Goal: Task Accomplishment & Management: Manage account settings

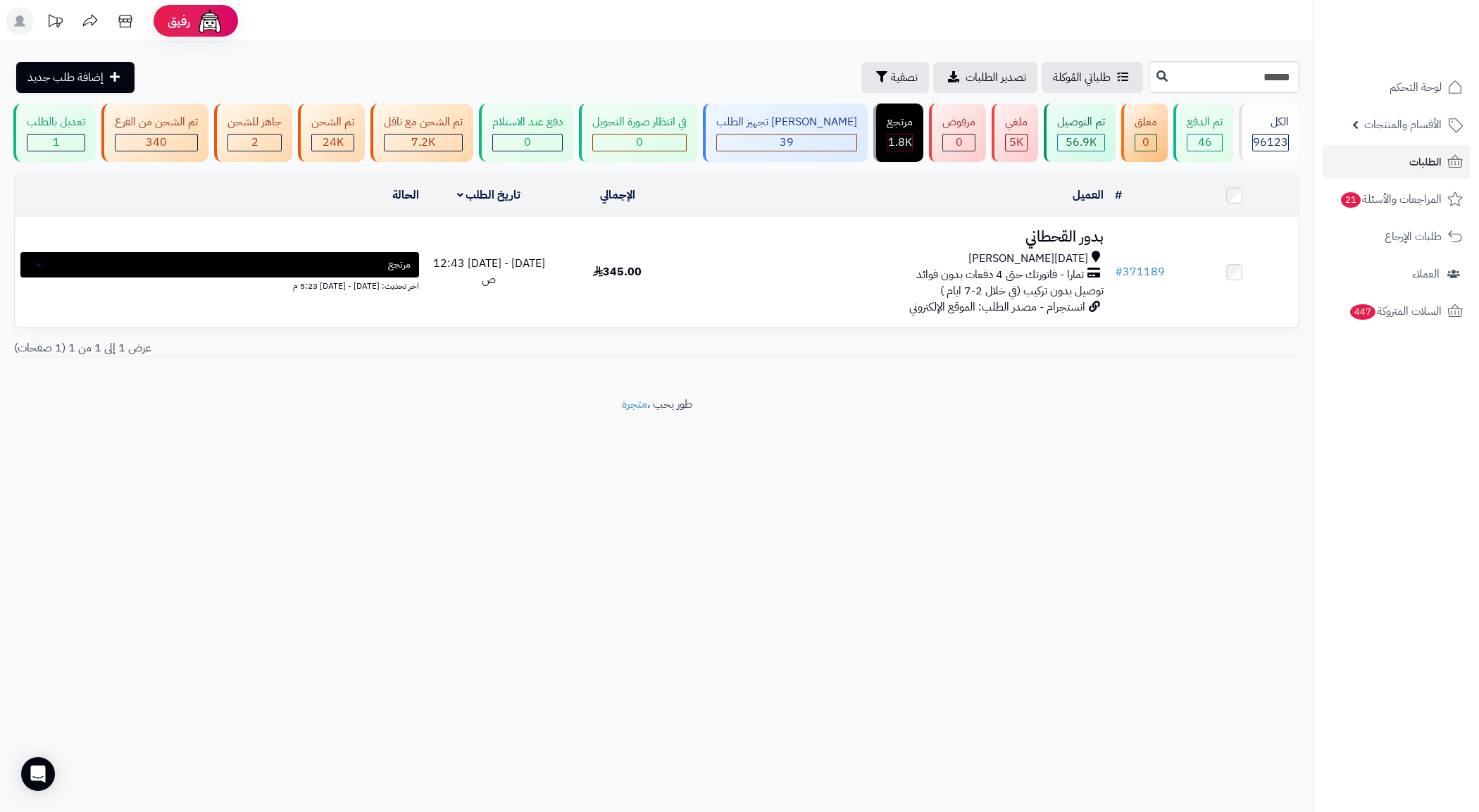
type input "******"
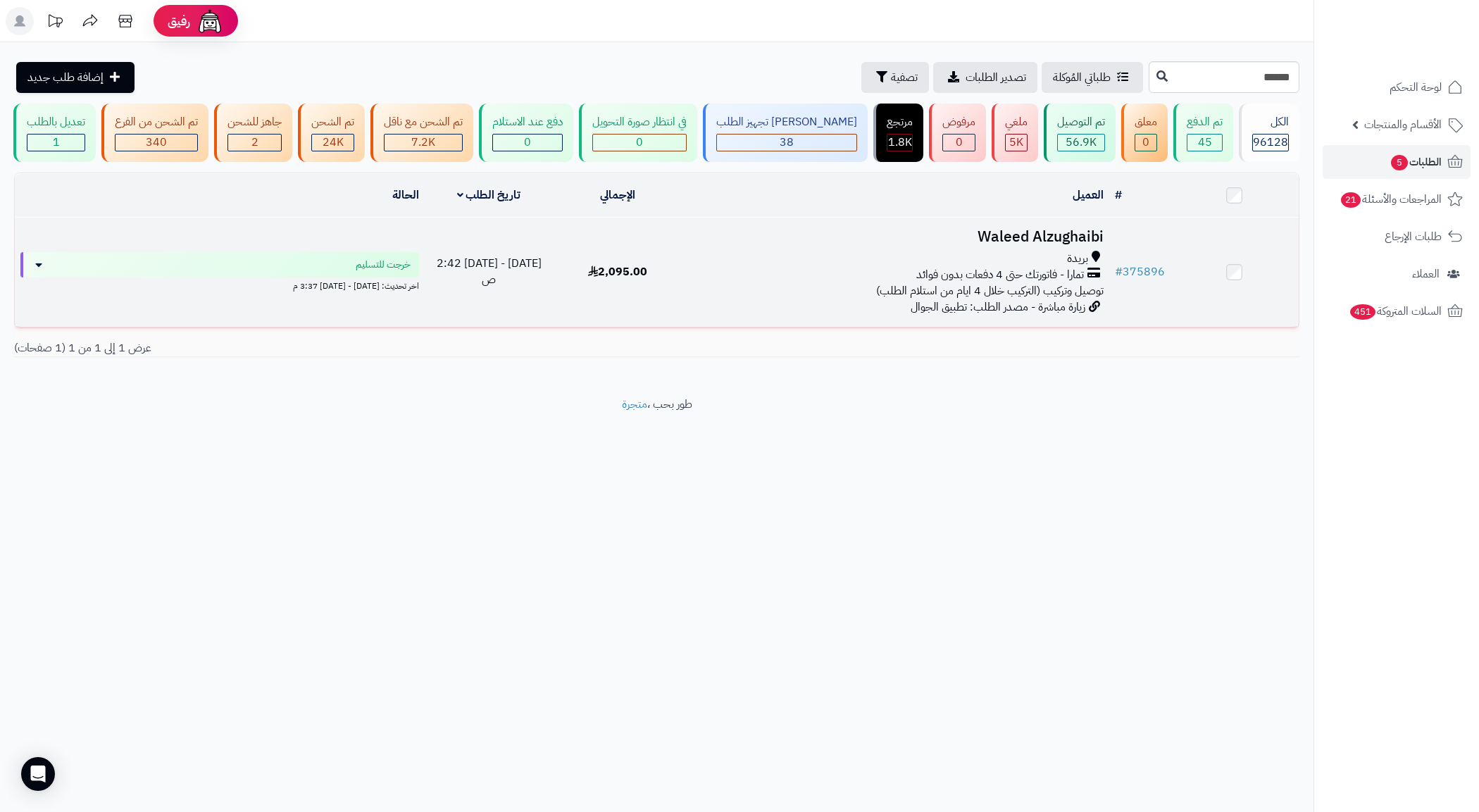
click at [878, 267] on div "بريدة" at bounding box center [895, 259] width 416 height 16
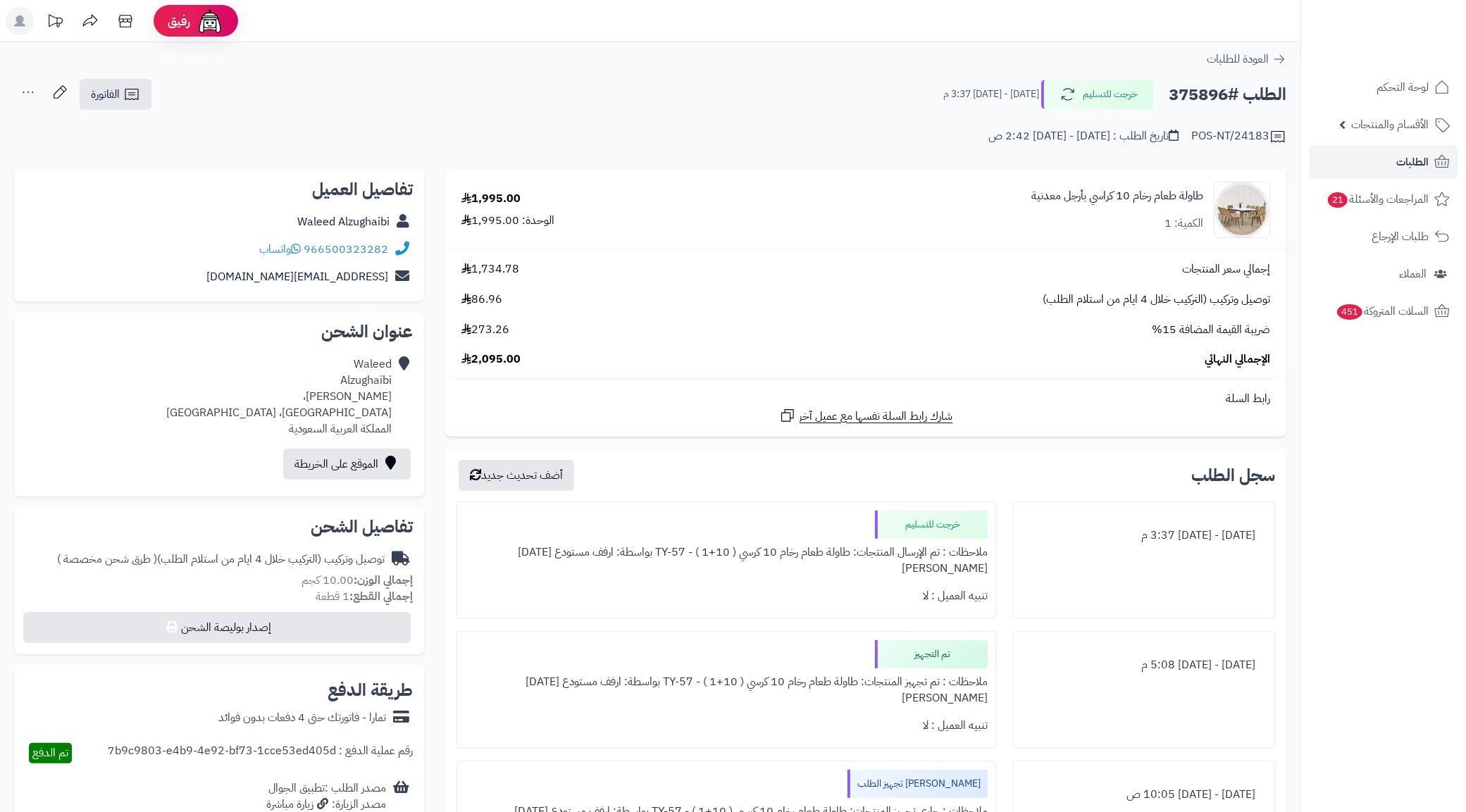
click at [252, 238] on div "966500323282 واتساب" at bounding box center [219, 250] width 387 height 28
copy div "966500323282 واتساب"
click at [1400, 159] on span "الطلبات" at bounding box center [1413, 162] width 33 height 20
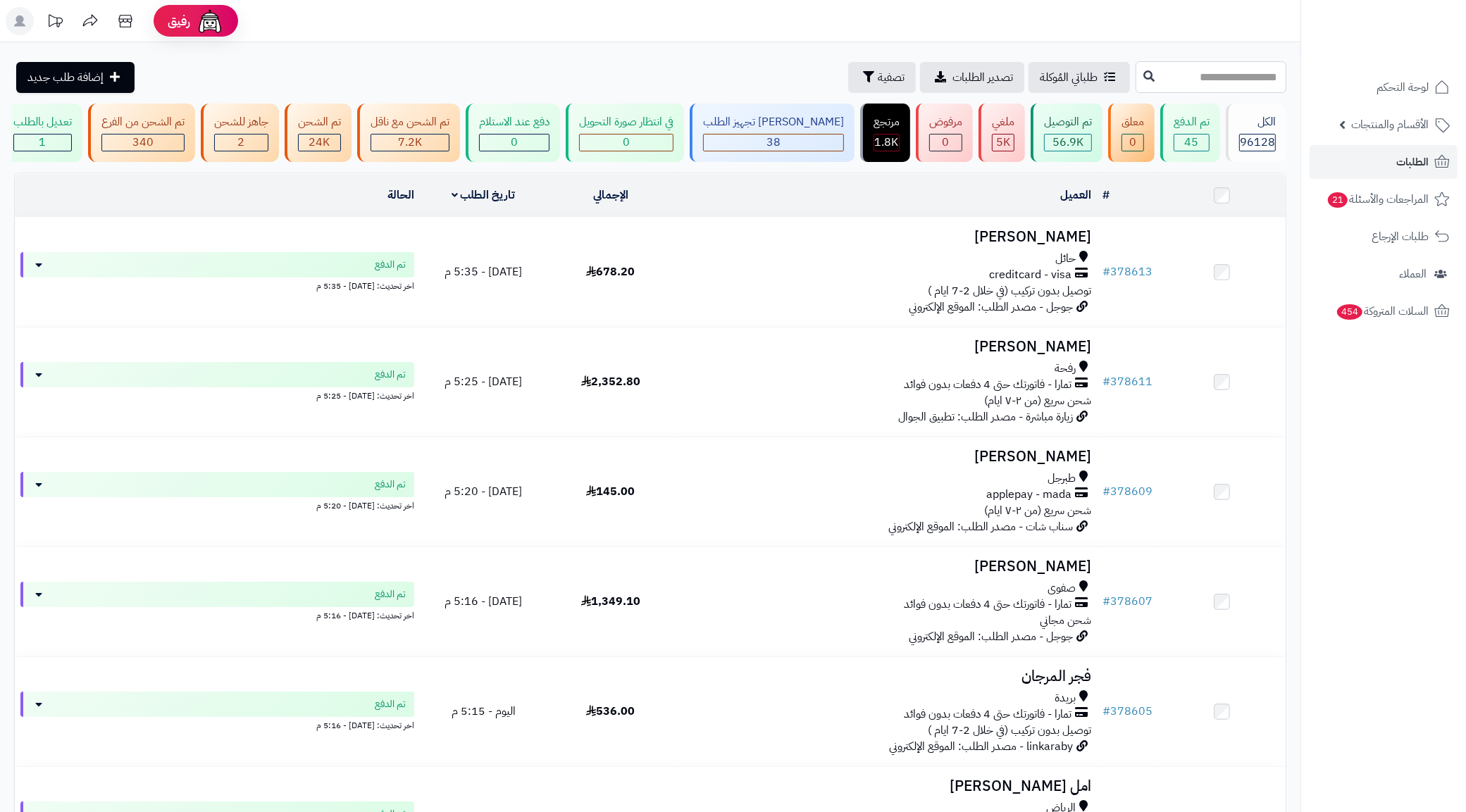
click at [1167, 82] on input "text" at bounding box center [1210, 77] width 151 height 32
paste input "******"
type input "******"
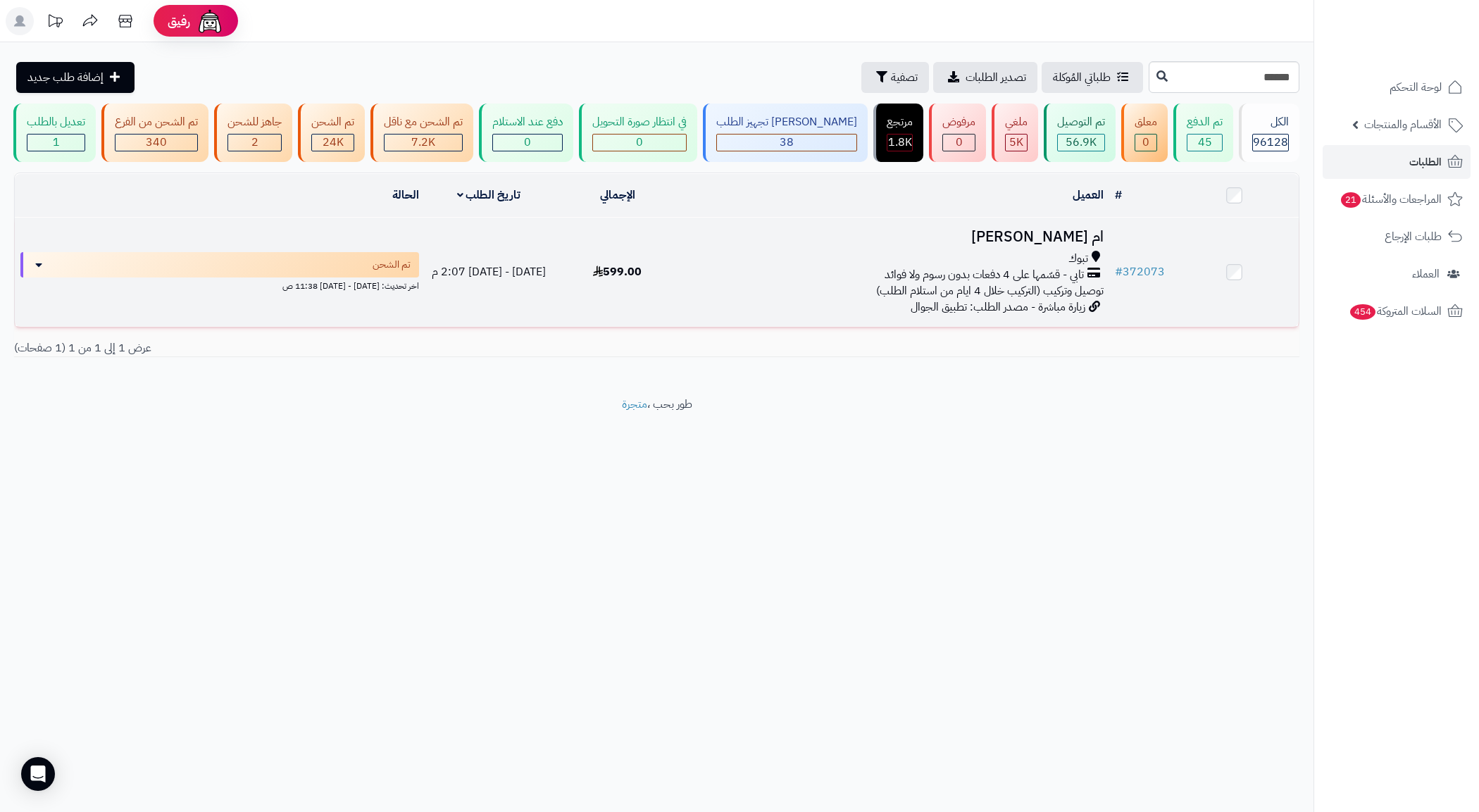
click at [833, 283] on div "تابي - قسّمها على 4 دفعات بدون رسوم ولا فوائد" at bounding box center [895, 275] width 416 height 16
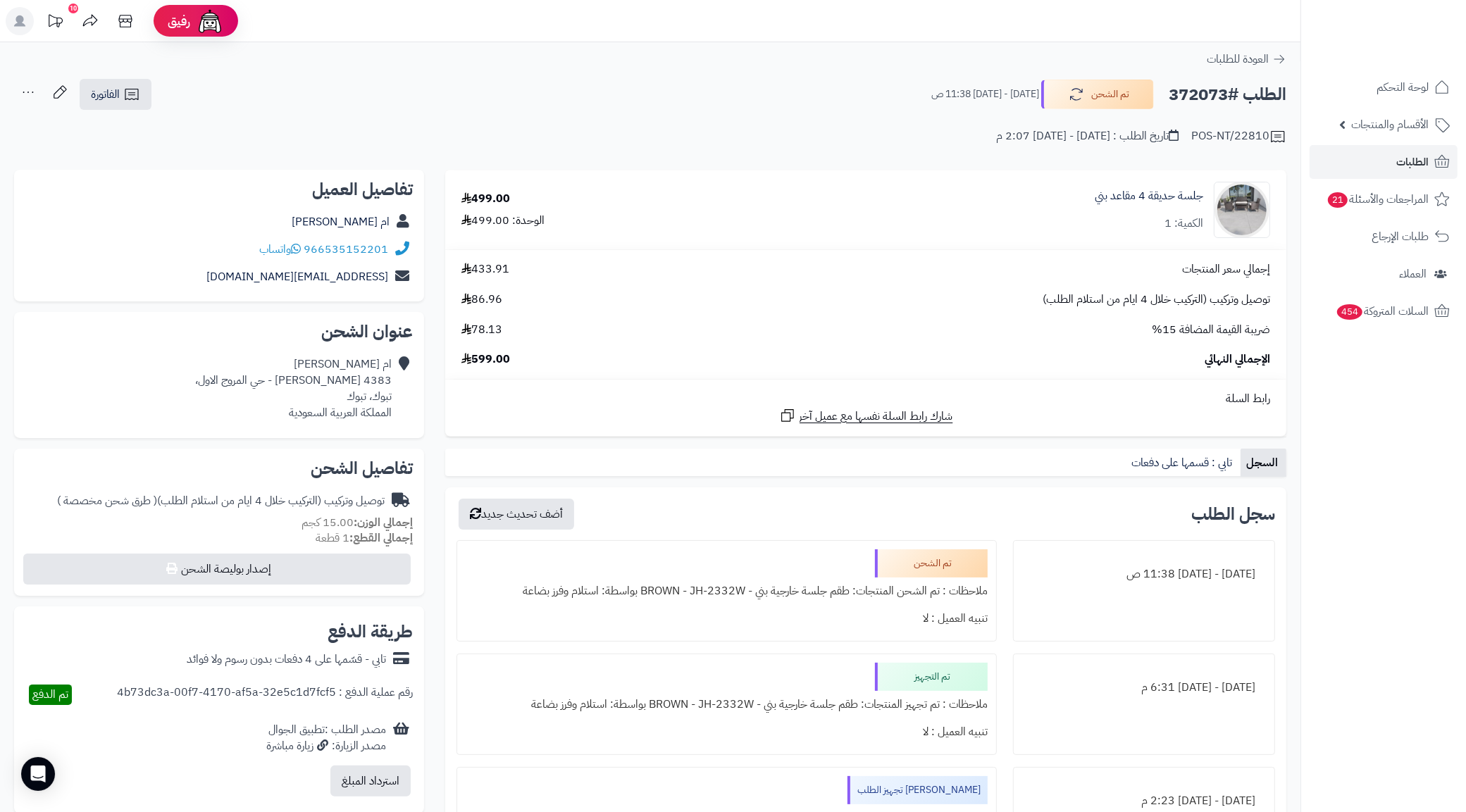
click at [249, 241] on div "966535152201 واتساب" at bounding box center [219, 250] width 387 height 28
copy div "966535152201 واتساب"
click at [1412, 153] on span "الطلبات" at bounding box center [1413, 162] width 33 height 20
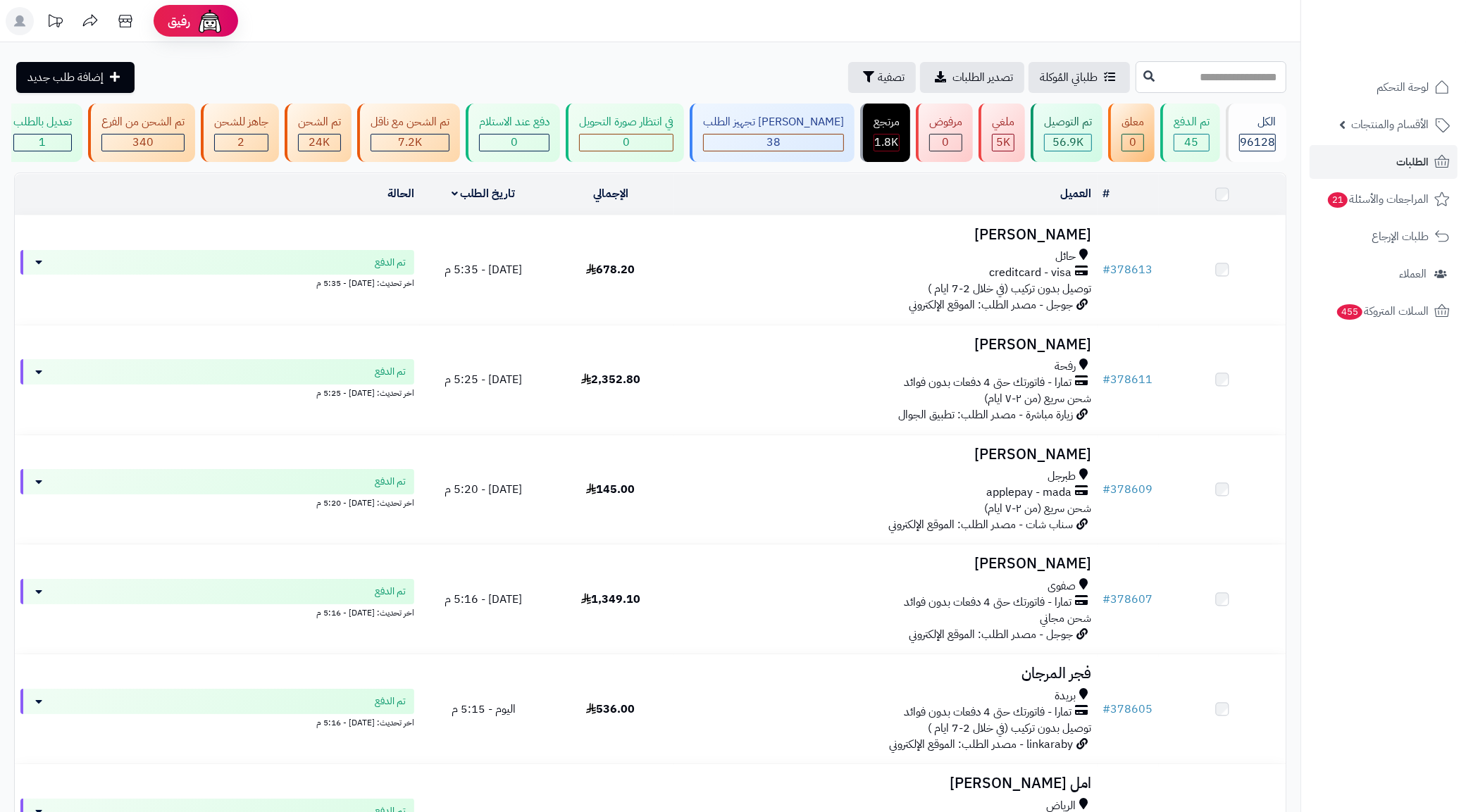
click at [1230, 64] on input "text" at bounding box center [1210, 77] width 151 height 32
paste input "******"
type input "******"
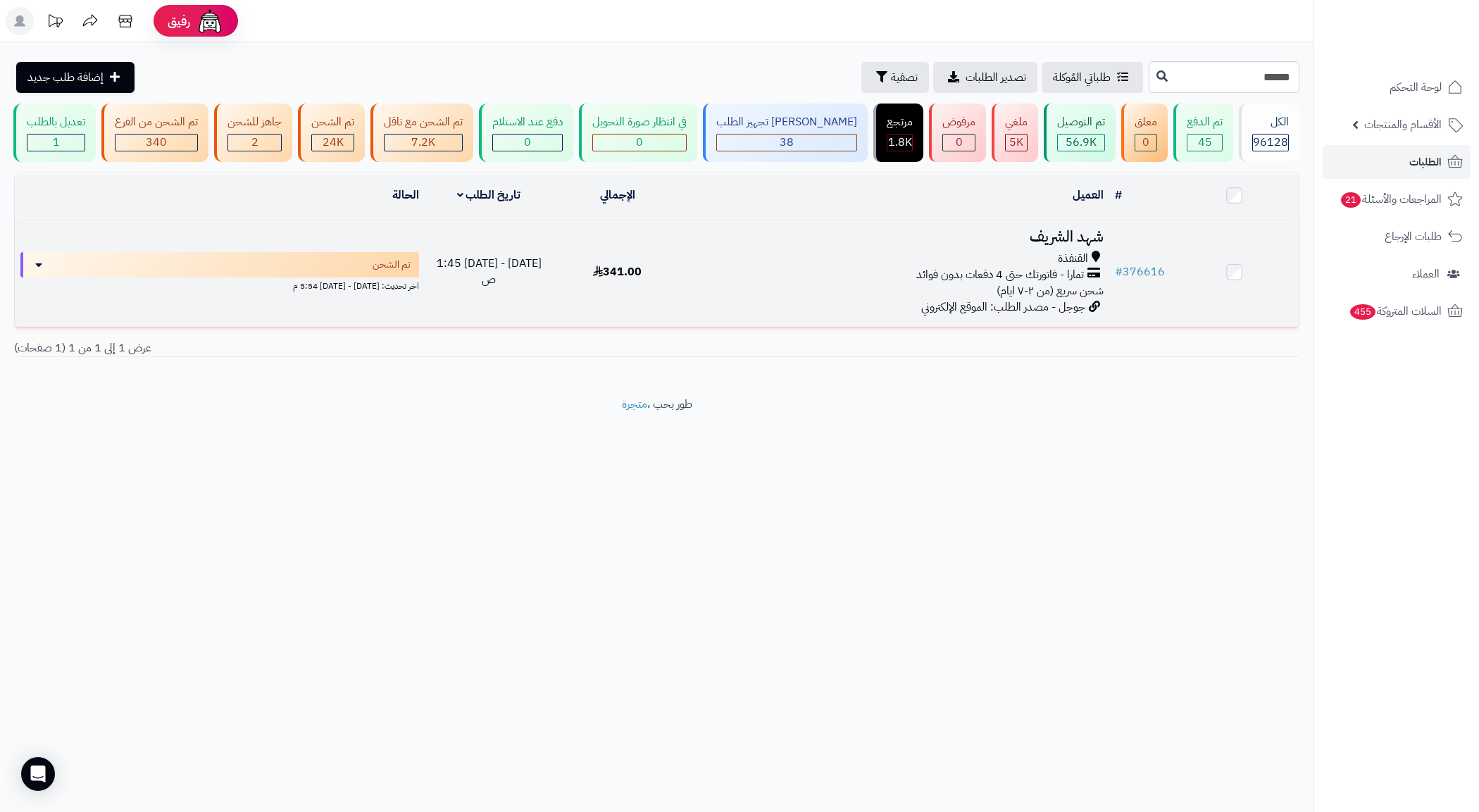
click at [783, 283] on div "تمارا - فاتورتك حتى 4 دفعات بدون فوائد" at bounding box center [895, 275] width 416 height 16
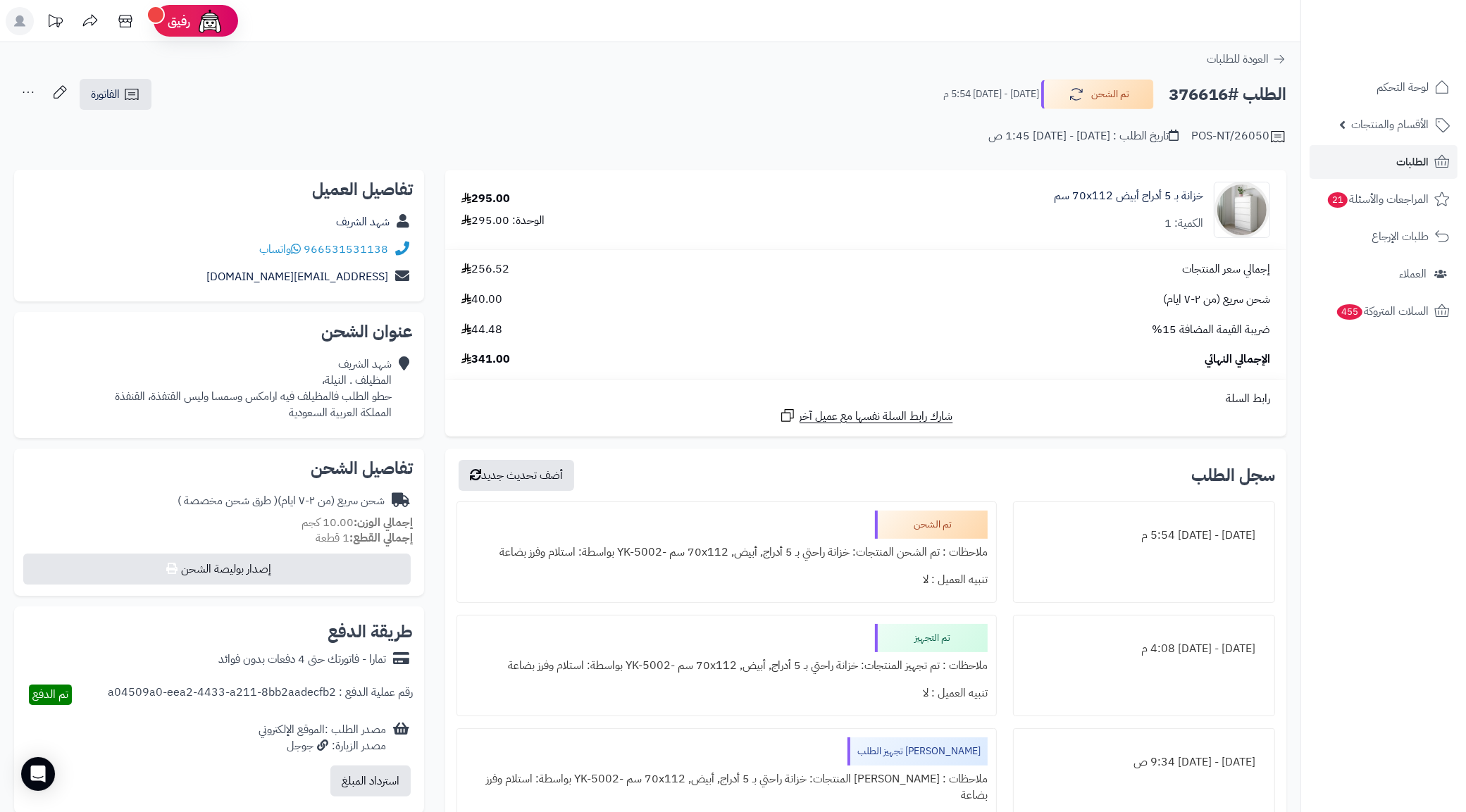
click at [120, 395] on div "شهد الشريف المظيلف . النيلة، حطو الطلب فالمظيلف فيه ارامكس وسمسا وليس القتفذة، …" at bounding box center [253, 388] width 277 height 64
copy div "القنفذة"
drag, startPoint x: 324, startPoint y: 380, endPoint x: 345, endPoint y: 384, distance: 21.4
click at [345, 384] on div "شهد الشريف المظيلف . النيلة، حطو الطلب فالمظيلف فيه ارامكس وسمسا وليس القتفذة، …" at bounding box center [253, 388] width 277 height 64
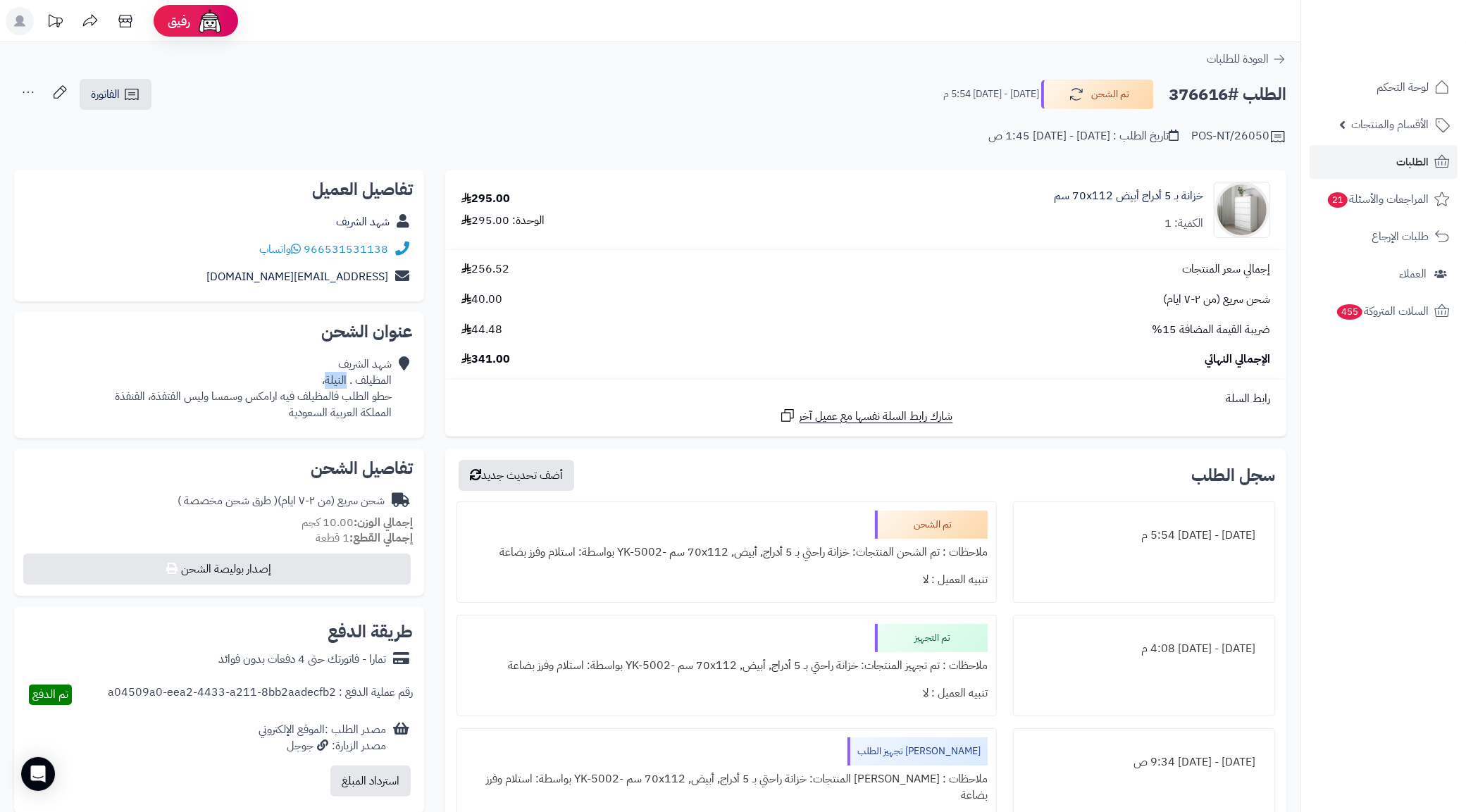
copy div "النيلة"
drag, startPoint x: 358, startPoint y: 379, endPoint x: 392, endPoint y: 381, distance: 34.1
click at [392, 381] on div "شهد الشريف المظيلف . النيلة، حطو الطلب فالمظيلف فيه ارامكس وسمسا وليس القتفذة، …" at bounding box center [219, 388] width 387 height 75
copy div "المظيلف"
click at [1351, 145] on link "الطلبات" at bounding box center [1383, 161] width 148 height 34
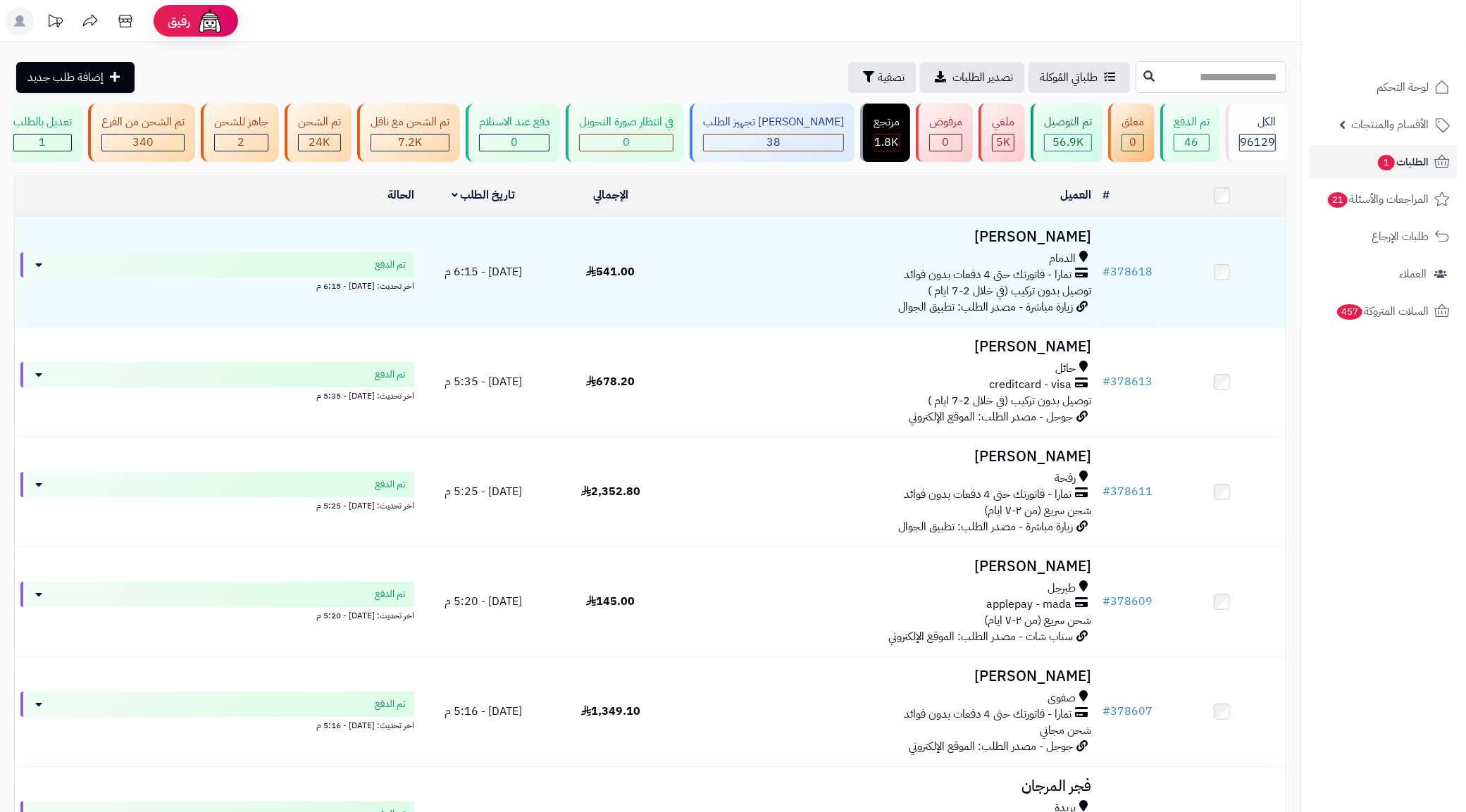
drag, startPoint x: 1236, startPoint y: 85, endPoint x: 1235, endPoint y: 95, distance: 10.0
click at [1236, 85] on input "text" at bounding box center [1210, 77] width 151 height 32
paste input "******"
type input "******"
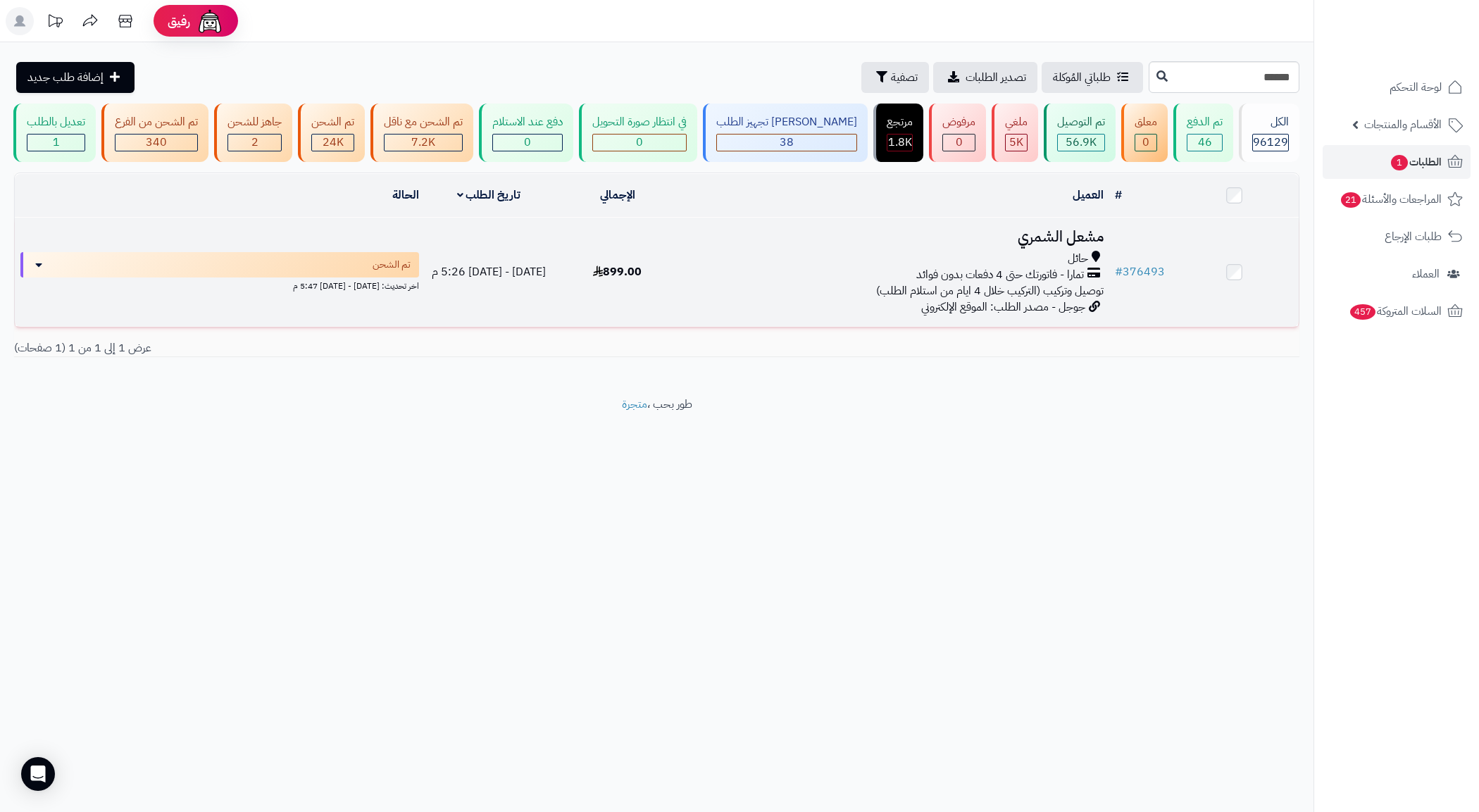
click at [793, 264] on div "حائل" at bounding box center [895, 259] width 416 height 16
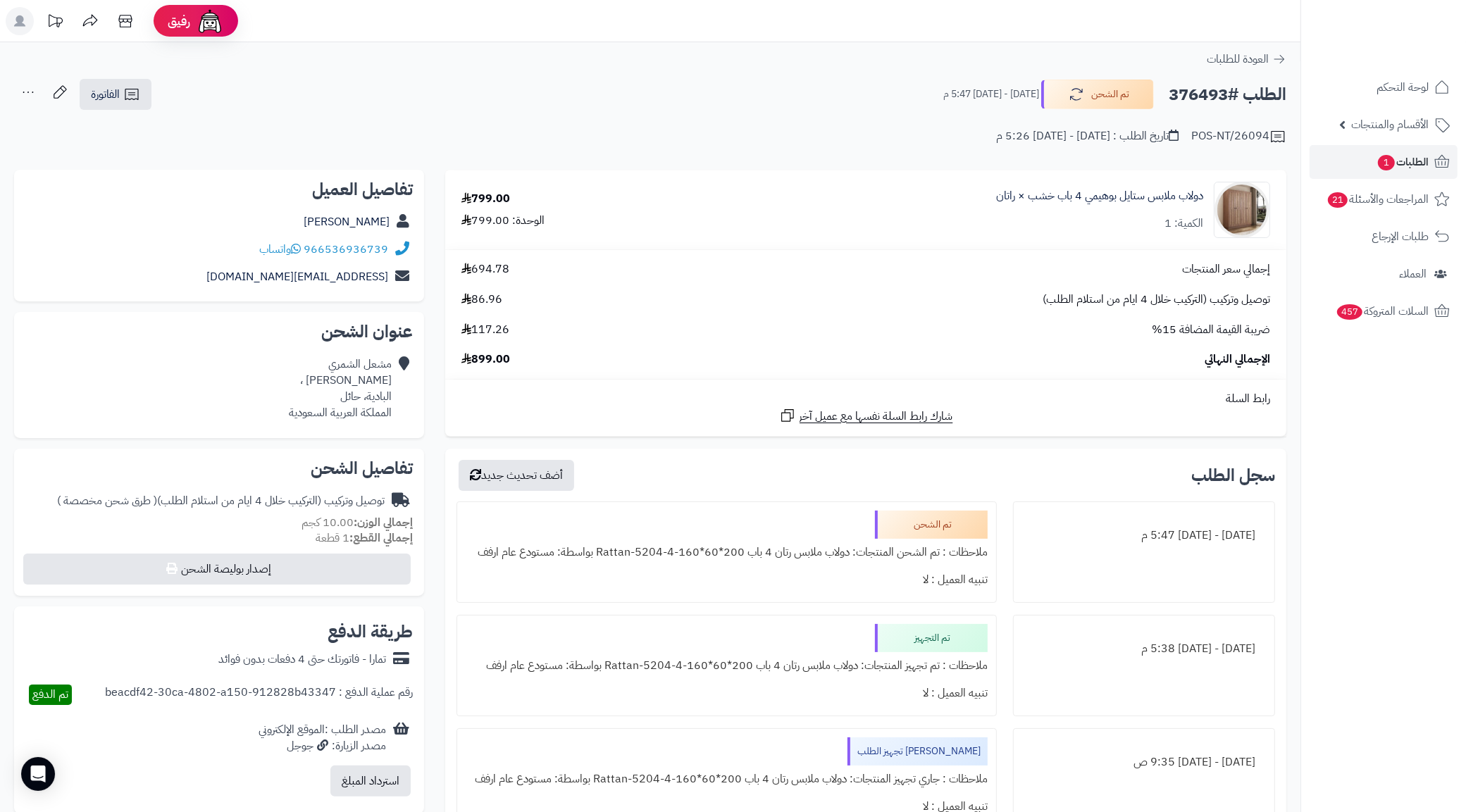
click at [248, 250] on div "966536936739 واتساب" at bounding box center [219, 250] width 387 height 28
click at [347, 392] on div "مشعل الشمري فرج التغلبي ، البادية، حائل المملكة العربية السعودية" at bounding box center [341, 388] width 103 height 64
copy div "حائل"
click at [129, 98] on icon at bounding box center [132, 94] width 17 height 17
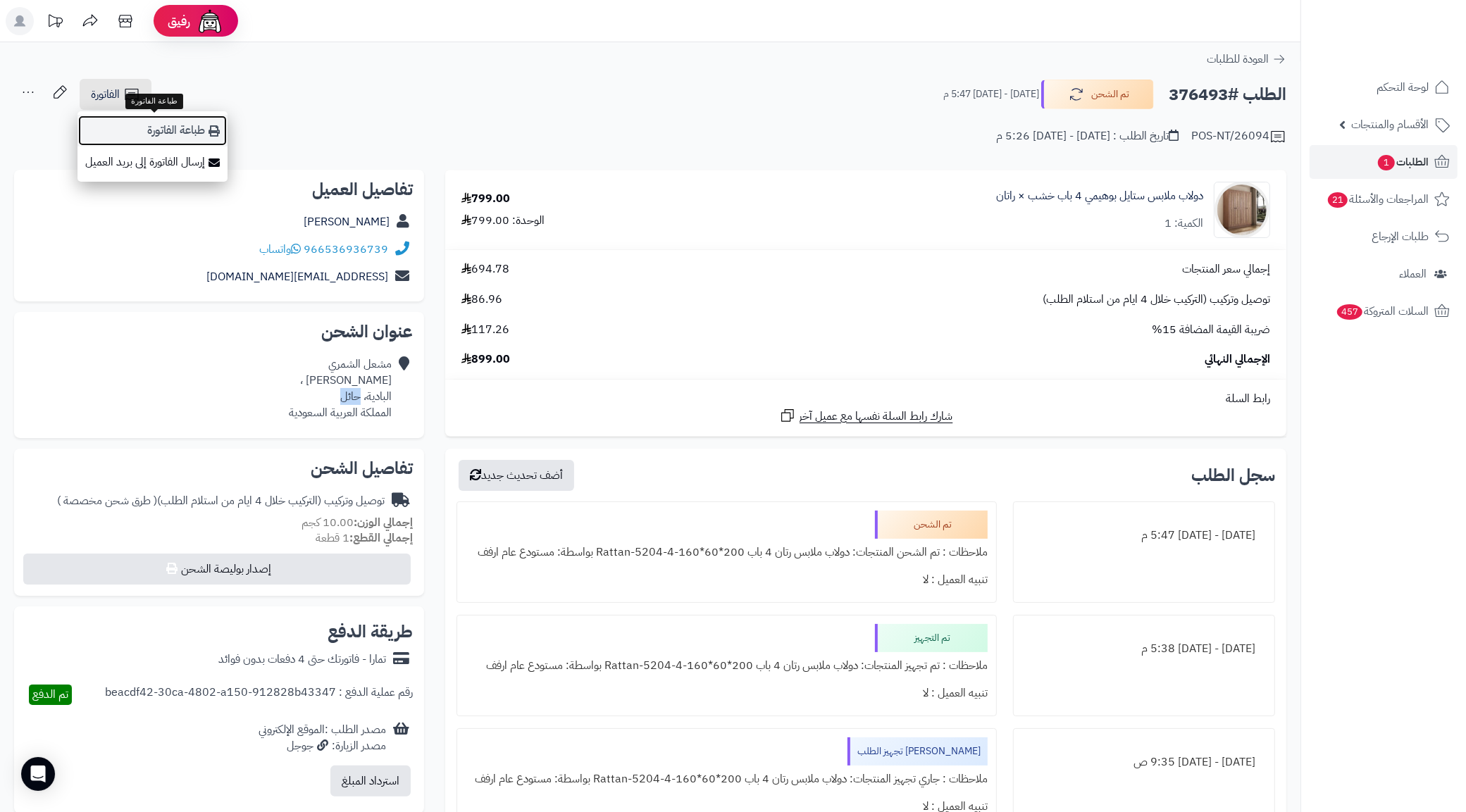
click at [213, 128] on icon at bounding box center [215, 131] width 11 height 11
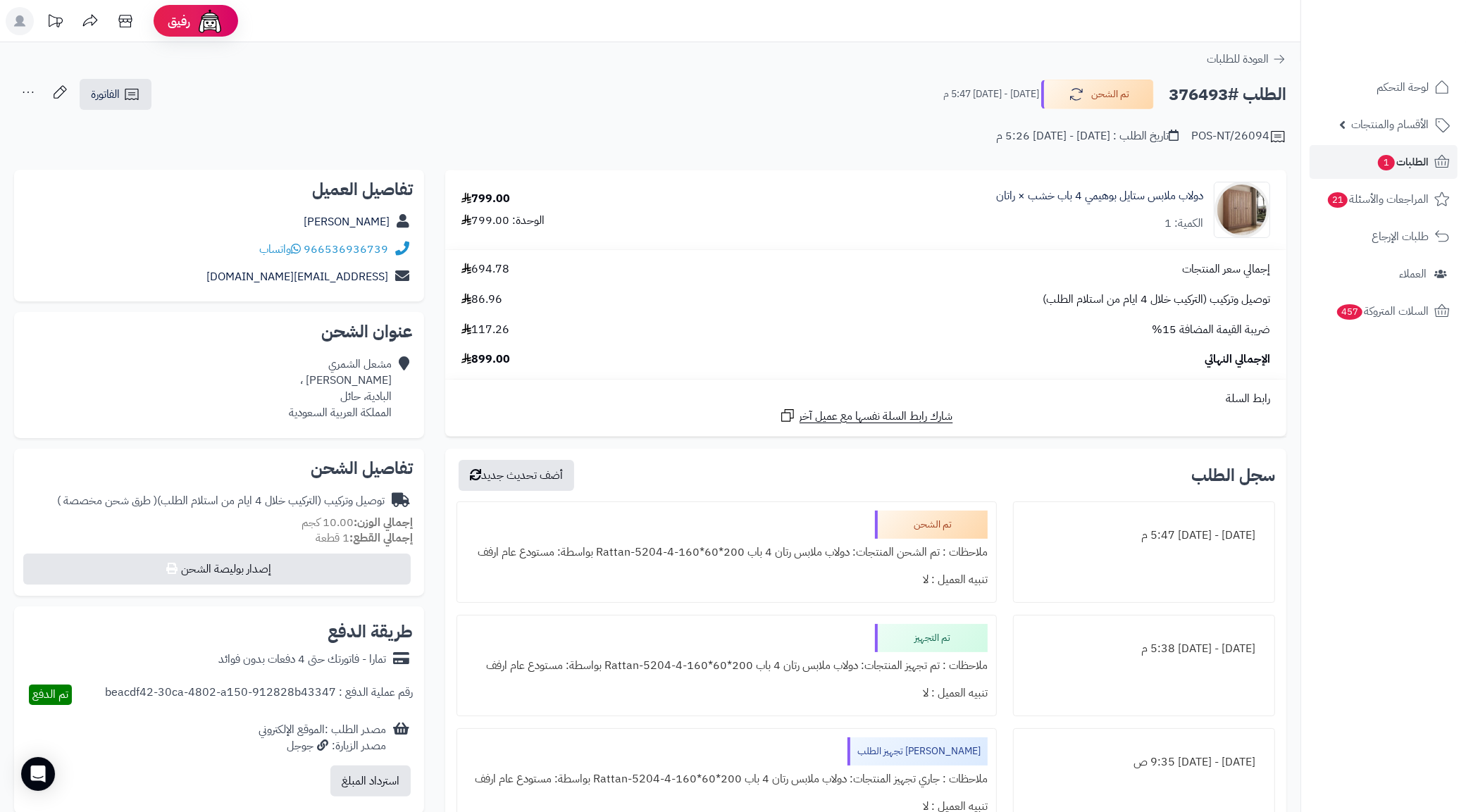
click at [1171, 79] on div "الطلب #376493 تم الشحن الأربعاء - ١٧ سبتمبر ٢٠٢٥ - 5:47 م" at bounding box center [1108, 94] width 355 height 29
click at [1189, 100] on h2 "الطلب #376493" at bounding box center [1228, 94] width 118 height 29
copy h2 "376493"
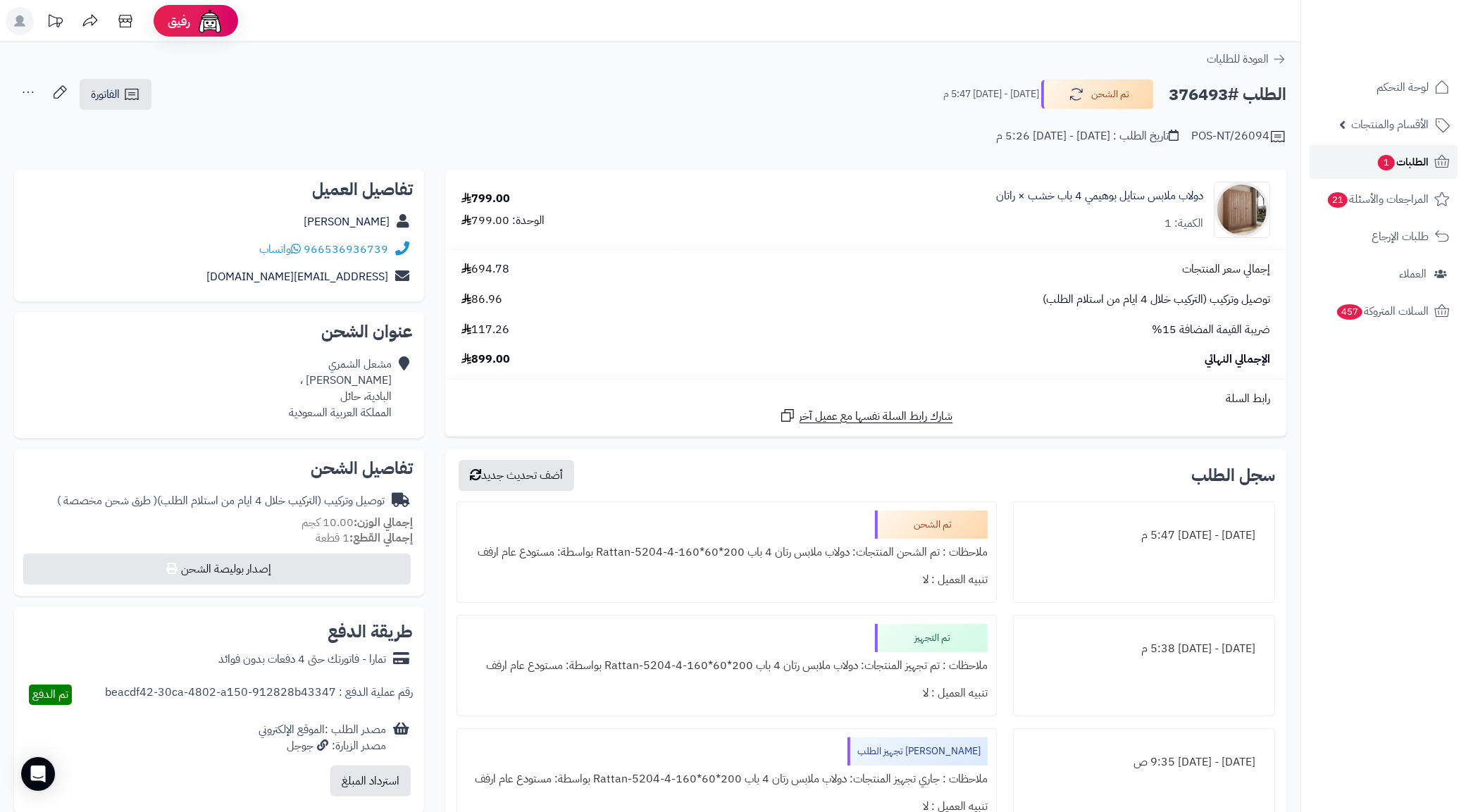
click at [1407, 163] on span "الطلبات 1" at bounding box center [1403, 162] width 52 height 20
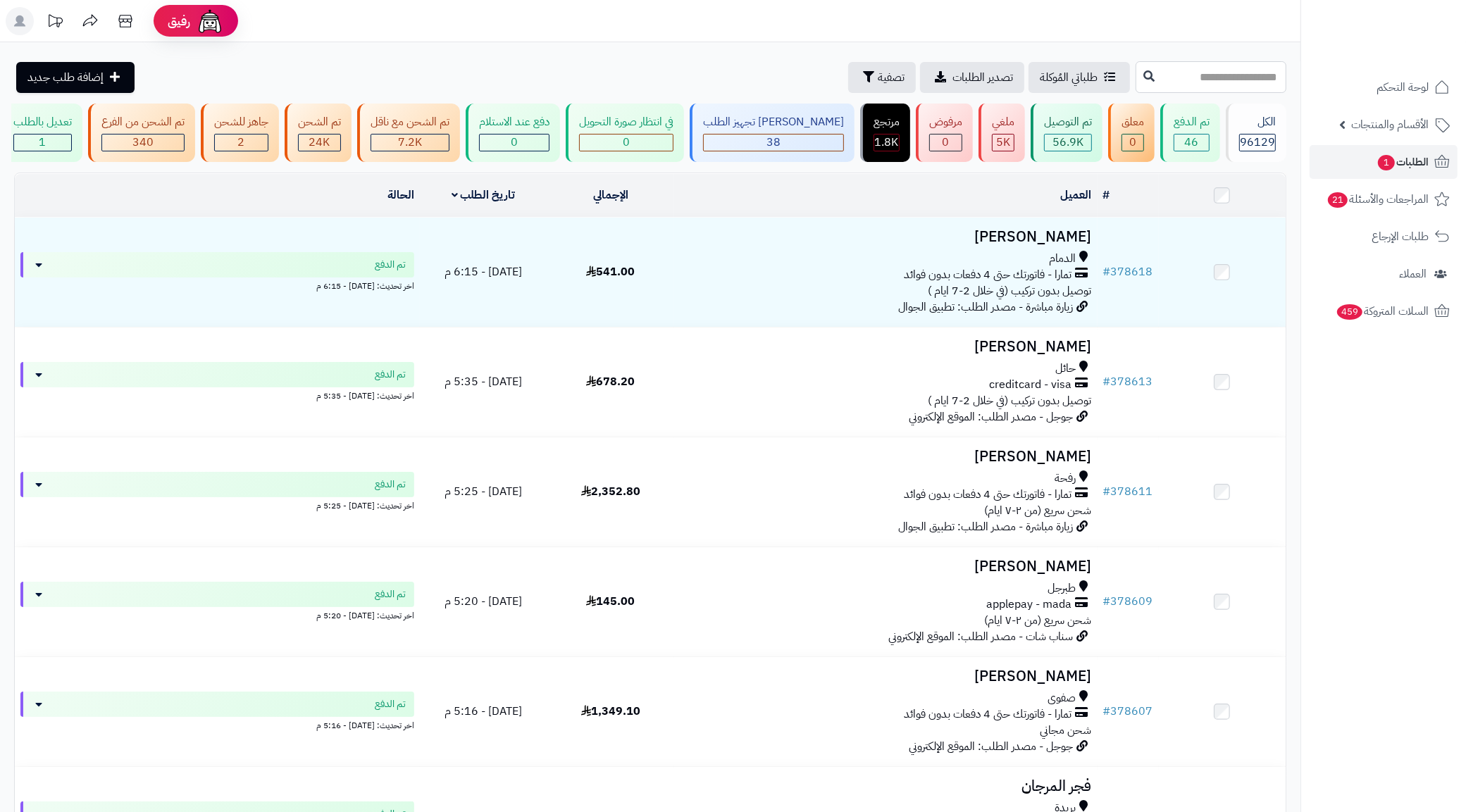
click at [1248, 85] on input "text" at bounding box center [1210, 77] width 151 height 32
paste input "******"
type input "******"
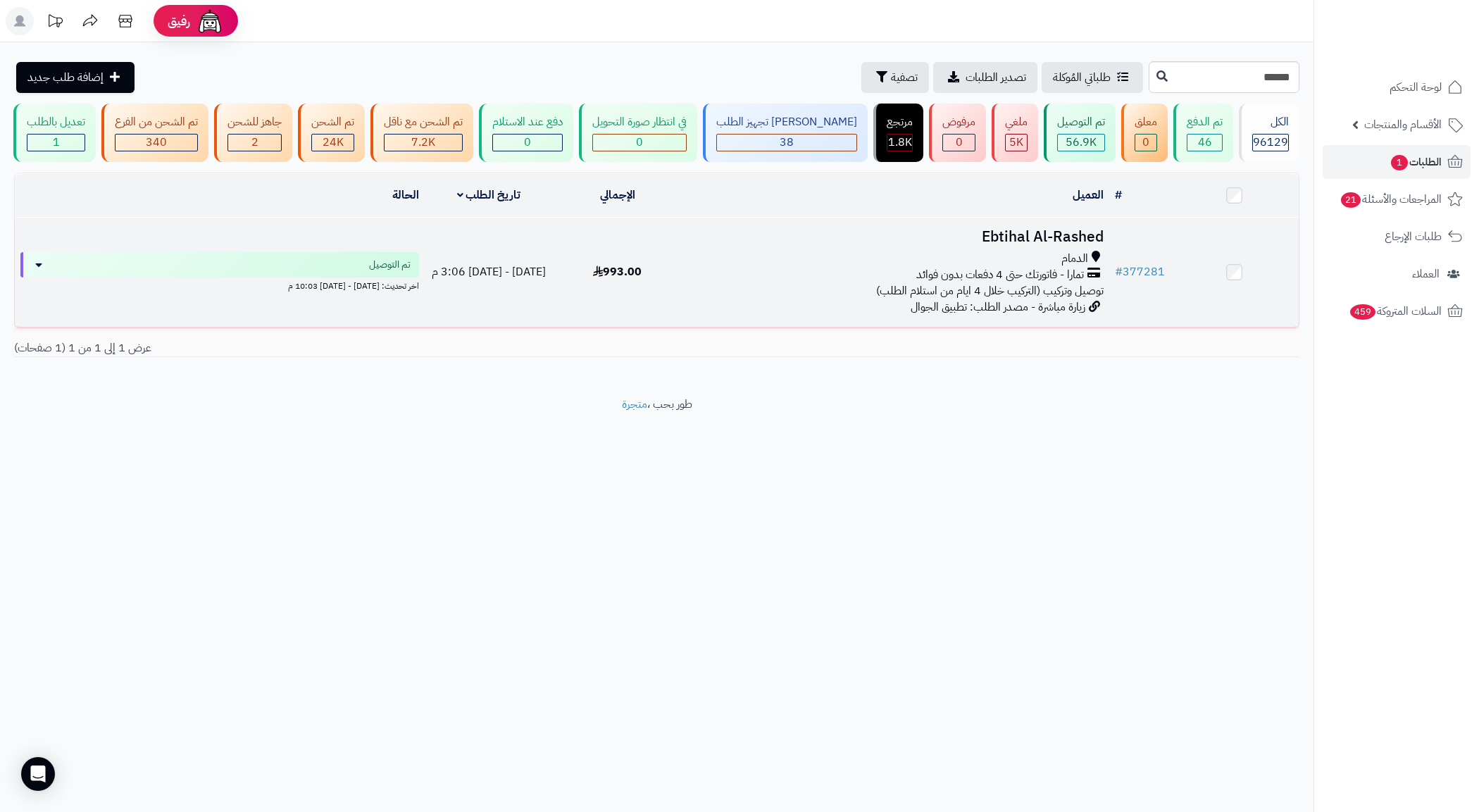
click at [856, 280] on div "تمارا - فاتورتك حتى 4 دفعات بدون فوائد" at bounding box center [895, 275] width 416 height 16
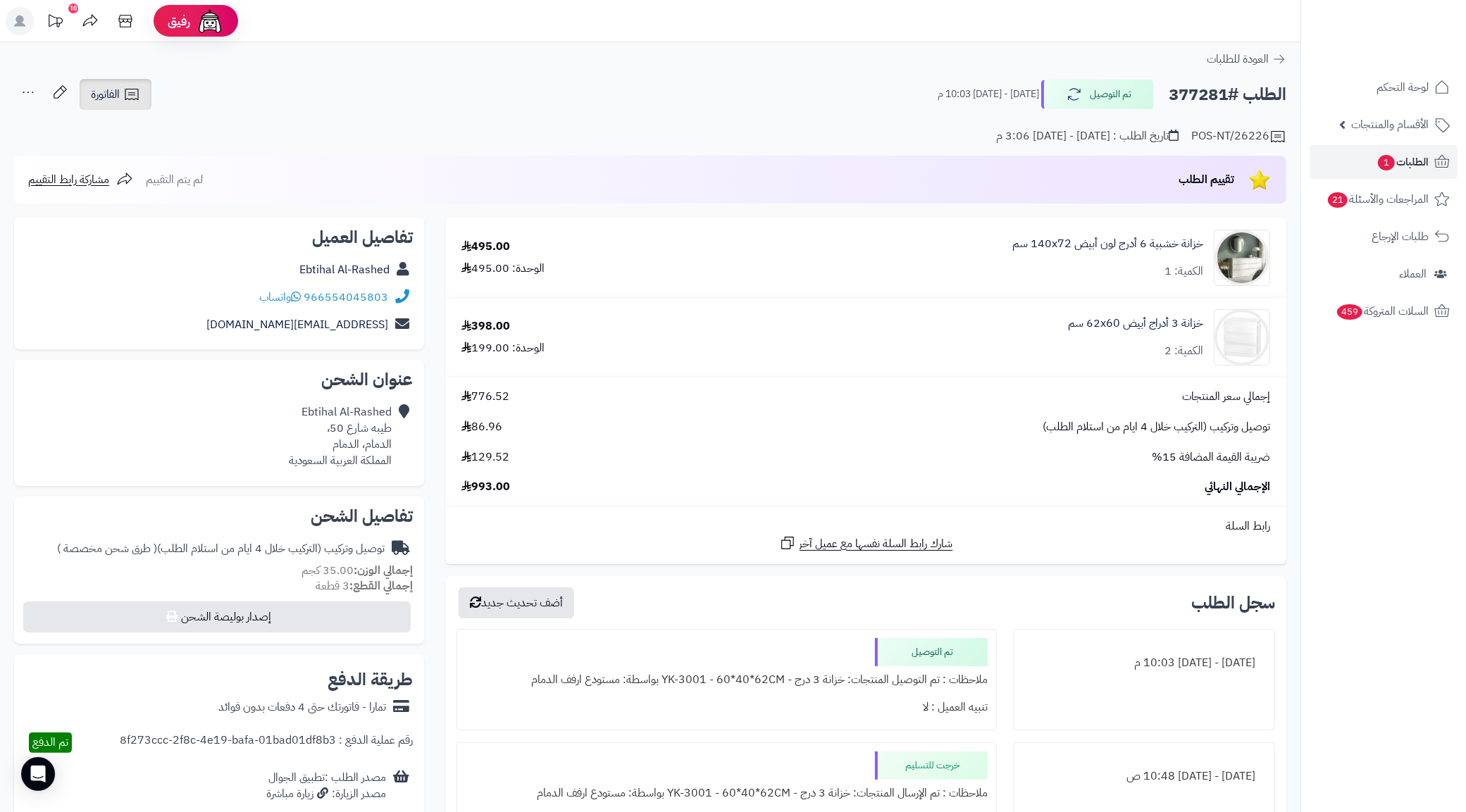
click at [129, 89] on icon at bounding box center [132, 94] width 17 height 17
click at [174, 128] on link "طباعة الفاتورة" at bounding box center [152, 130] width 150 height 32
click at [1196, 93] on h2 "الطلب #377281" at bounding box center [1228, 94] width 118 height 29
copy h2 "377281"
